Goal: Information Seeking & Learning: Learn about a topic

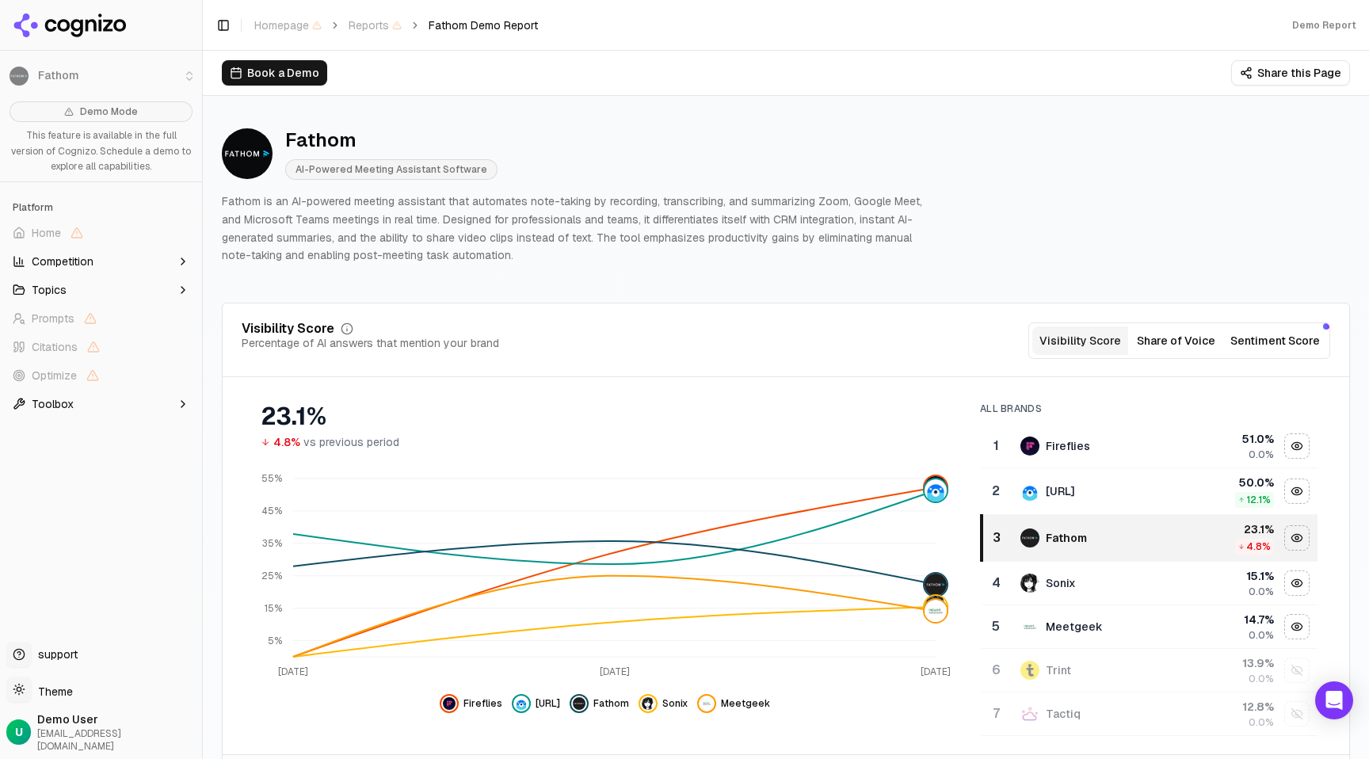
click at [1121, 175] on div "Fathom AI-Powered Meeting Assistant Software Fathom is an AI-powered meeting as…" at bounding box center [786, 196] width 1128 height 162
